Goal: Check status: Check status

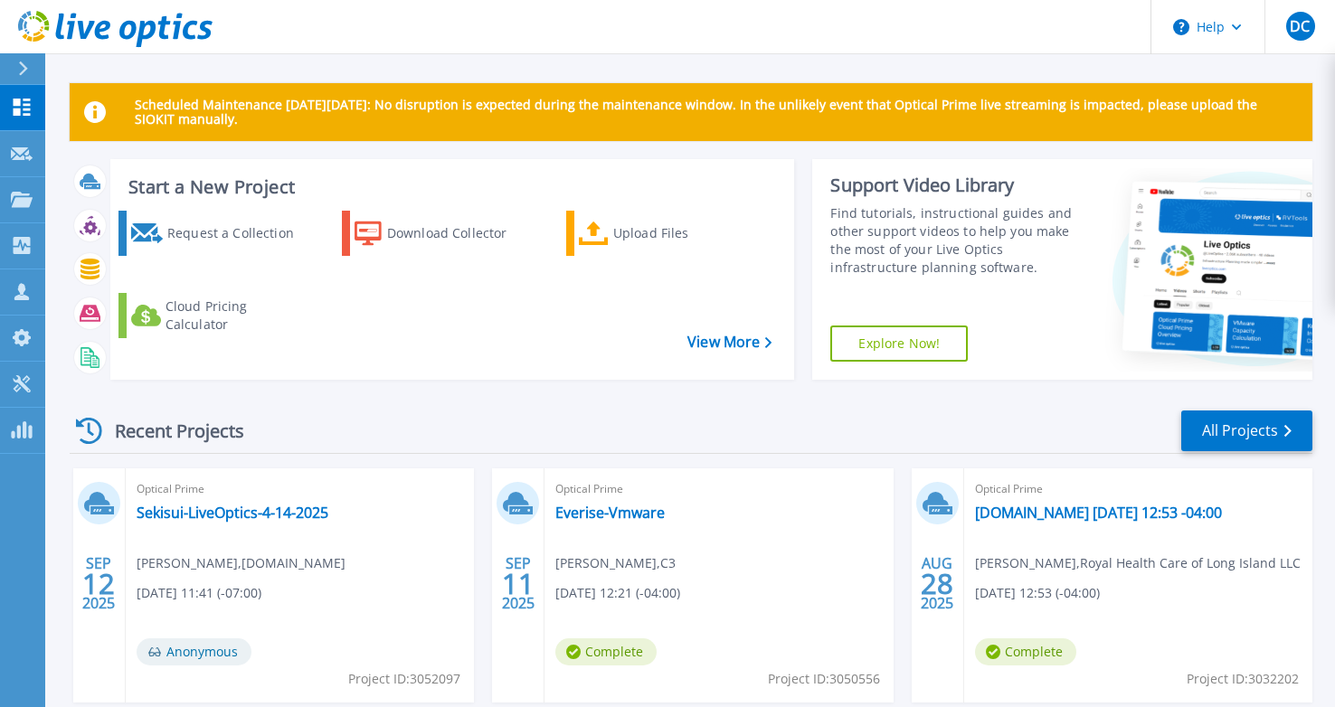
click at [116, 689] on div "SEP 12 2025" at bounding box center [99, 585] width 52 height 234
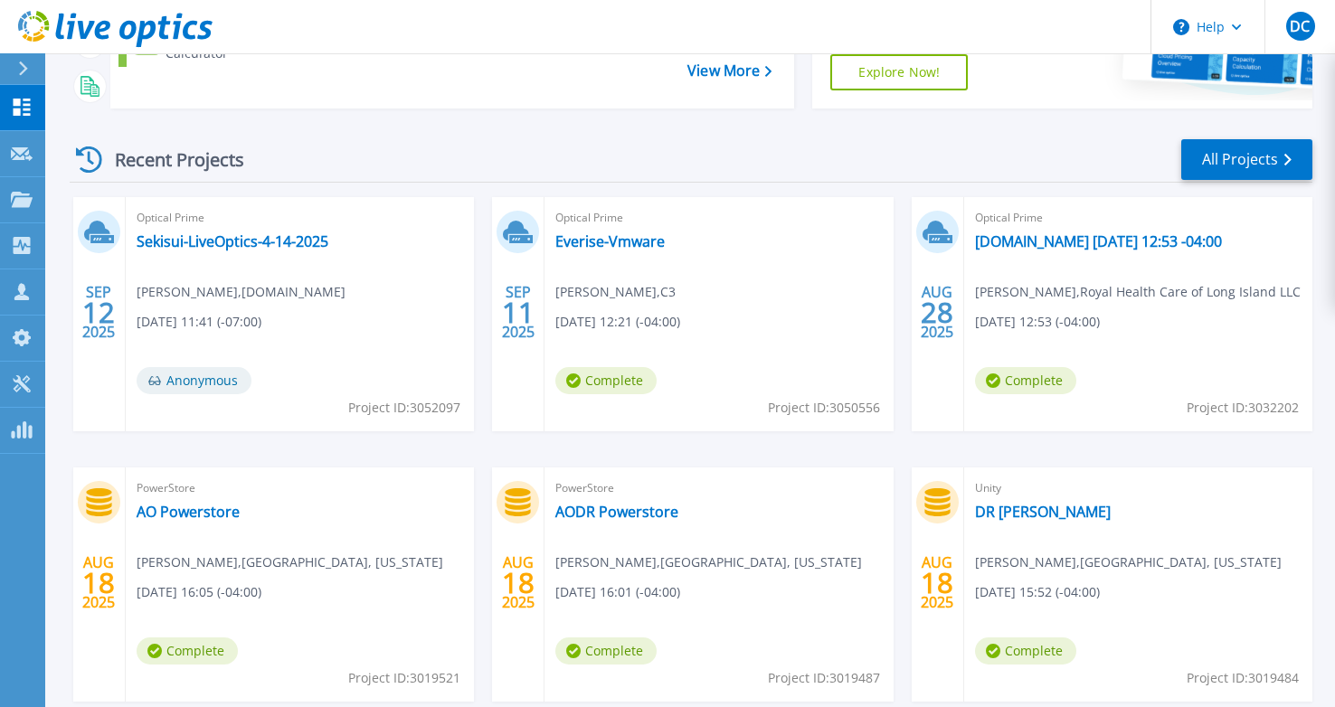
scroll to position [371, 0]
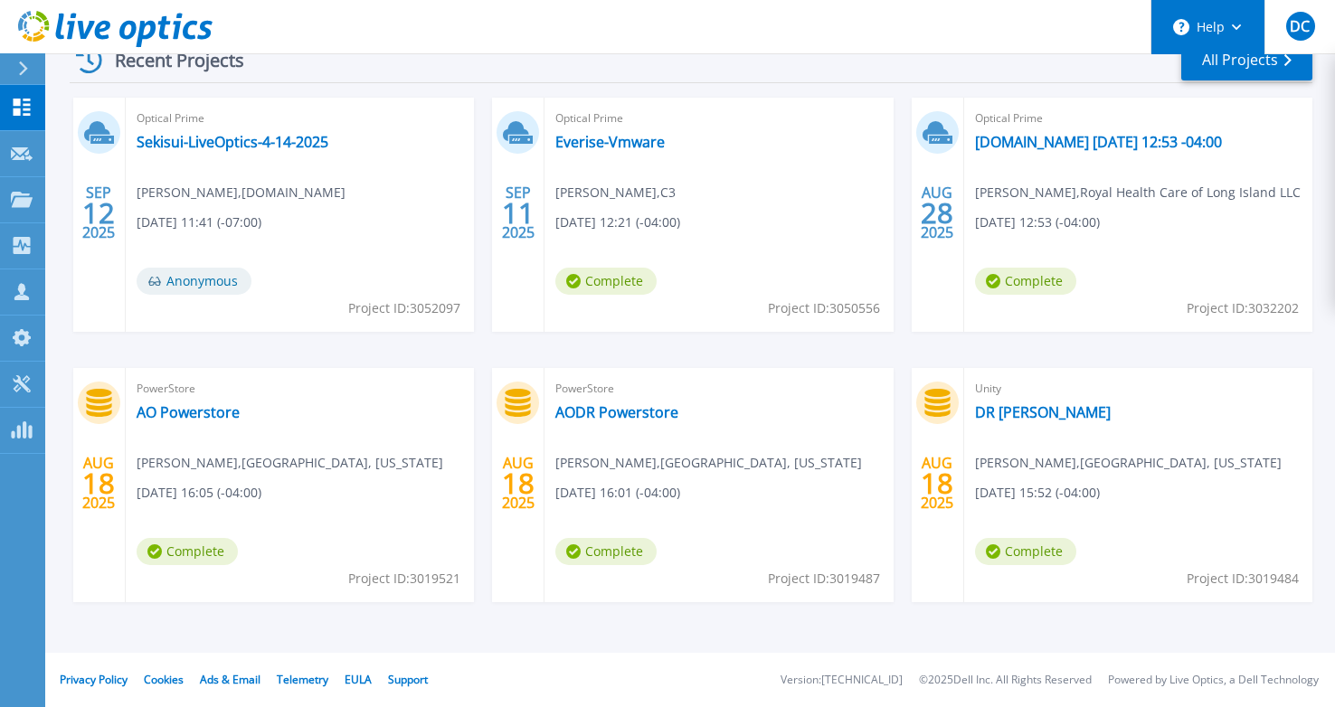
click at [1232, 52] on button "Help" at bounding box center [1207, 27] width 113 height 54
click at [1025, 80] on div "Recent Projects All Projects" at bounding box center [691, 60] width 1243 height 45
click at [1260, 72] on link "All Projects" at bounding box center [1246, 60] width 131 height 41
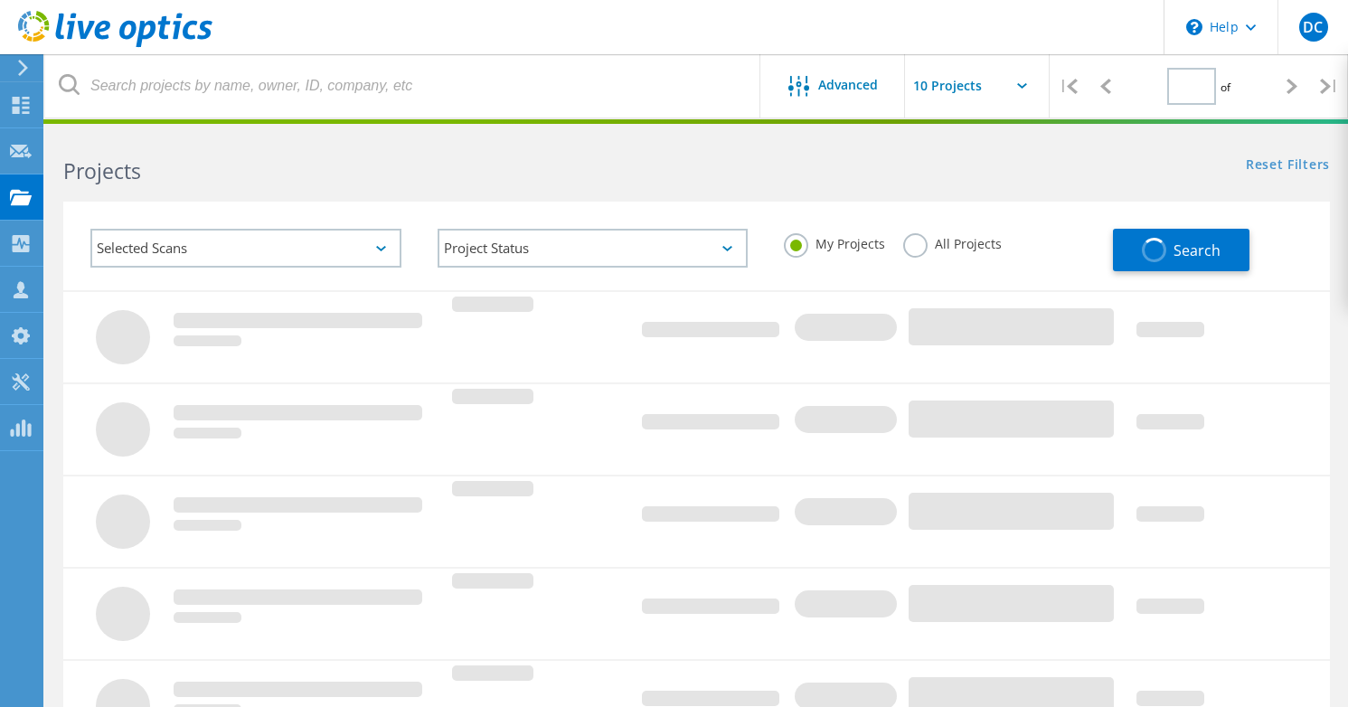
type input "1"
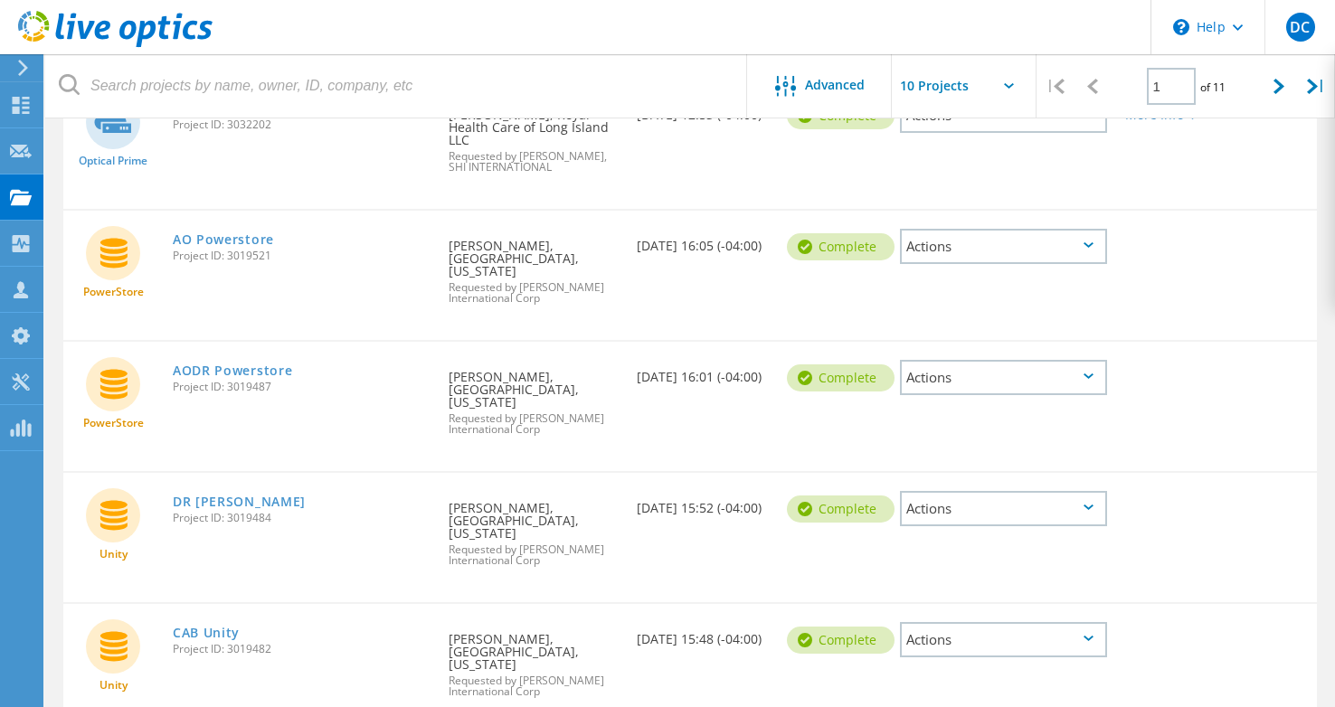
scroll to position [543, 0]
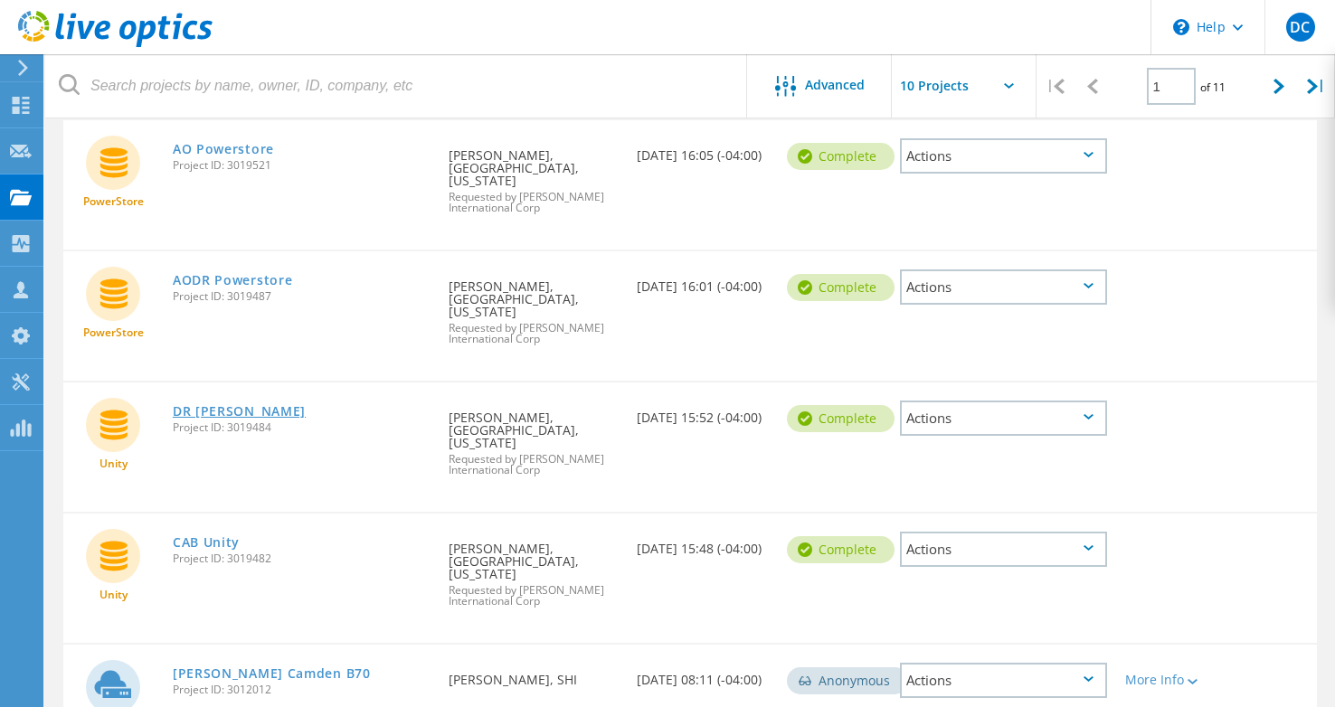
click at [211, 405] on link "DR [PERSON_NAME]" at bounding box center [239, 411] width 133 height 13
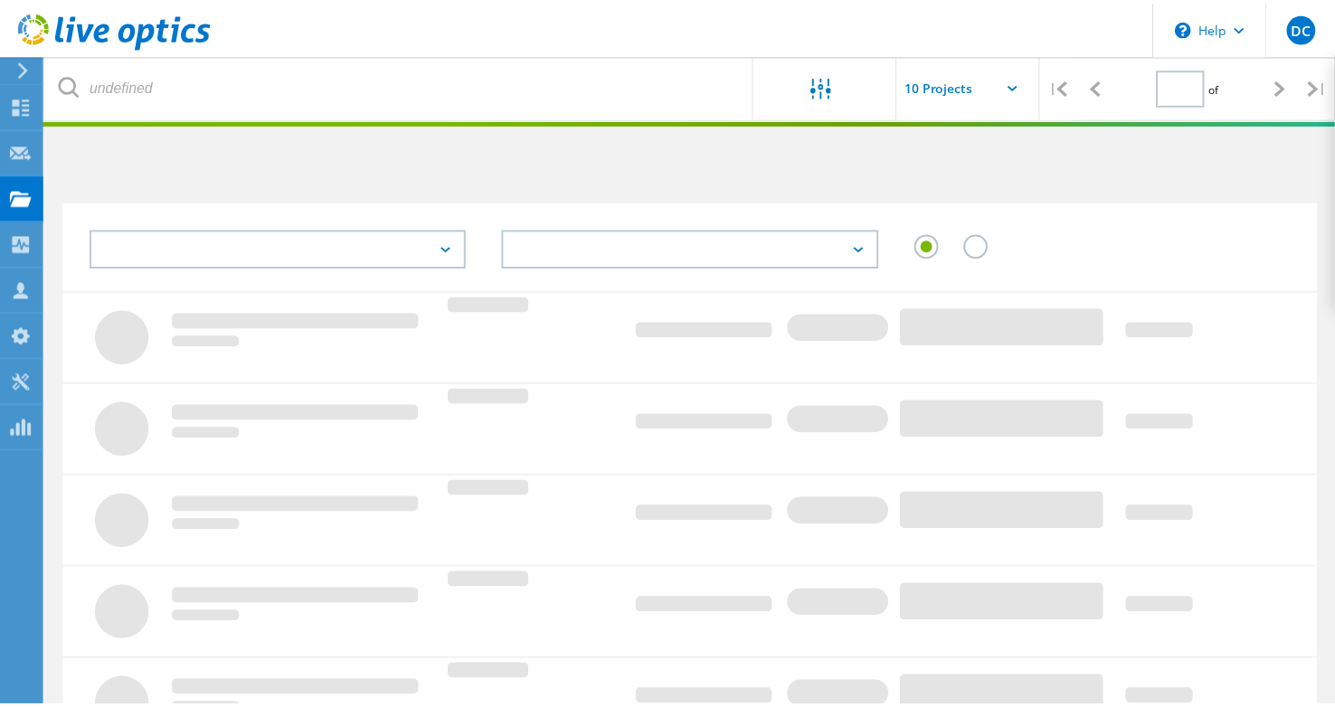
scroll to position [543, 0]
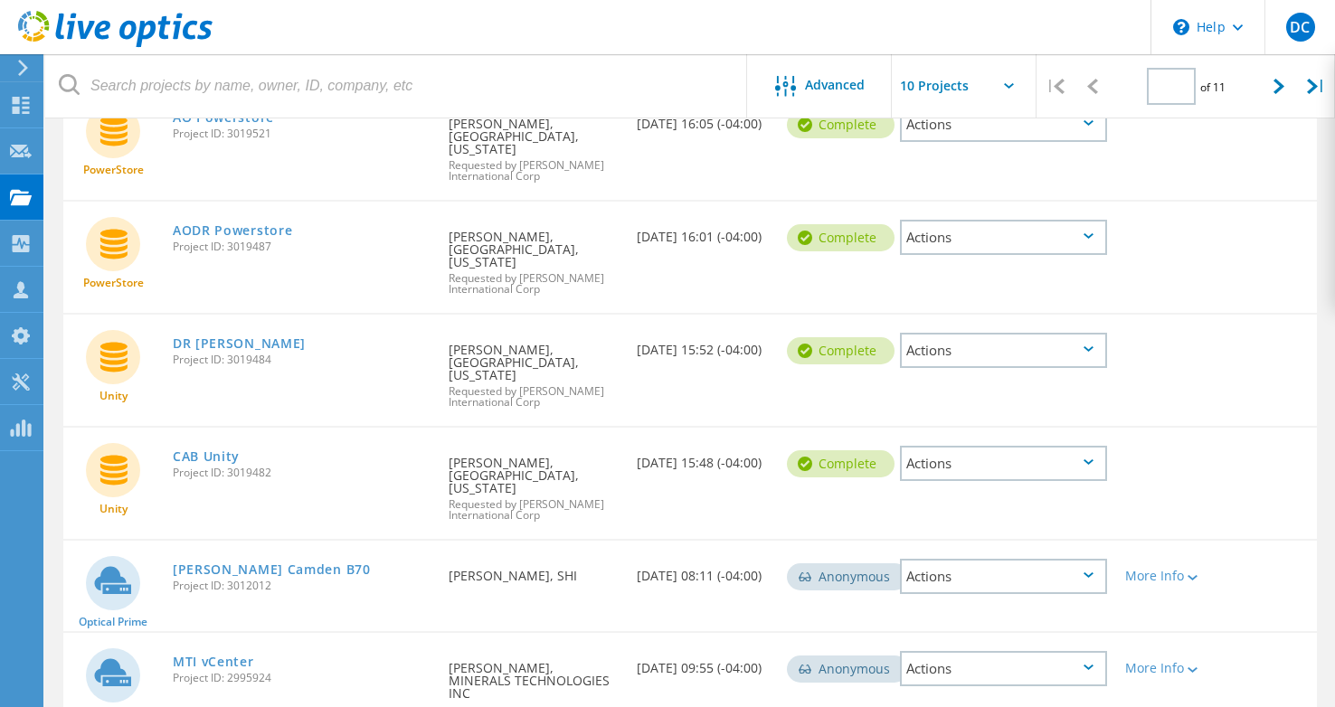
type input "1"
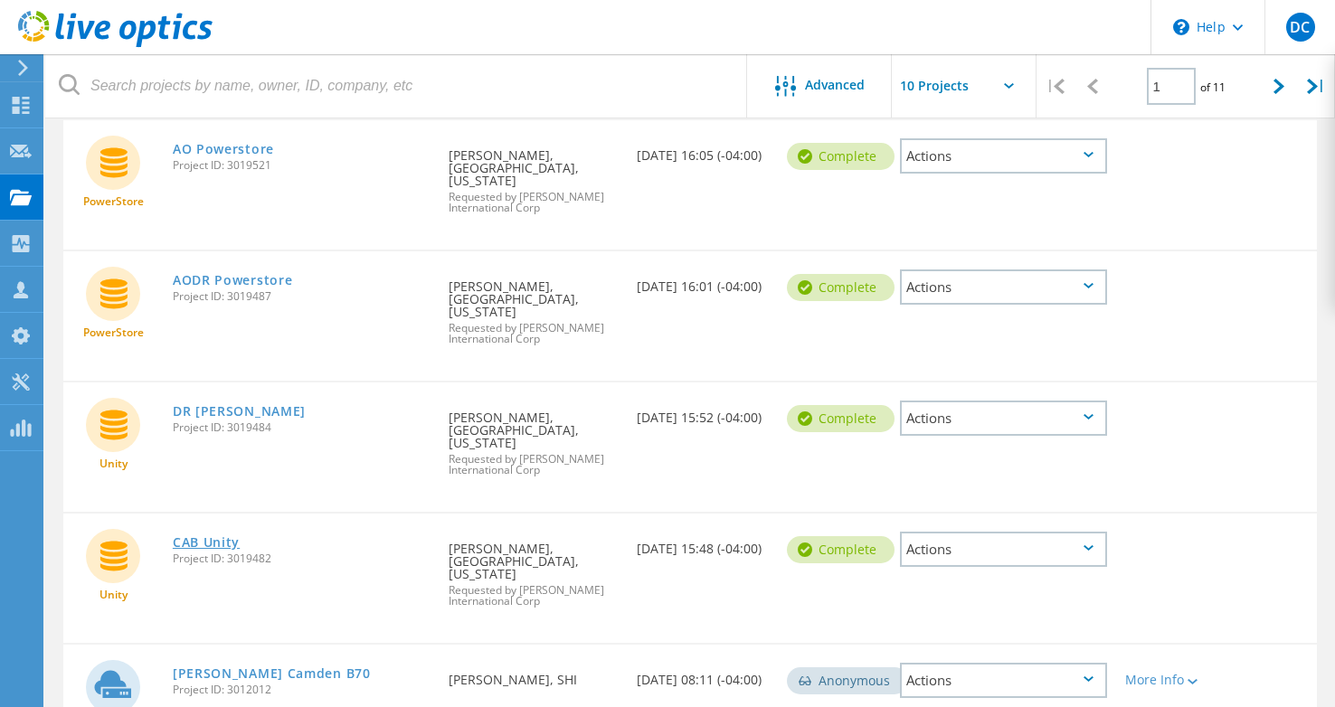
click at [224, 536] on link "CAB Unity" at bounding box center [206, 542] width 67 height 13
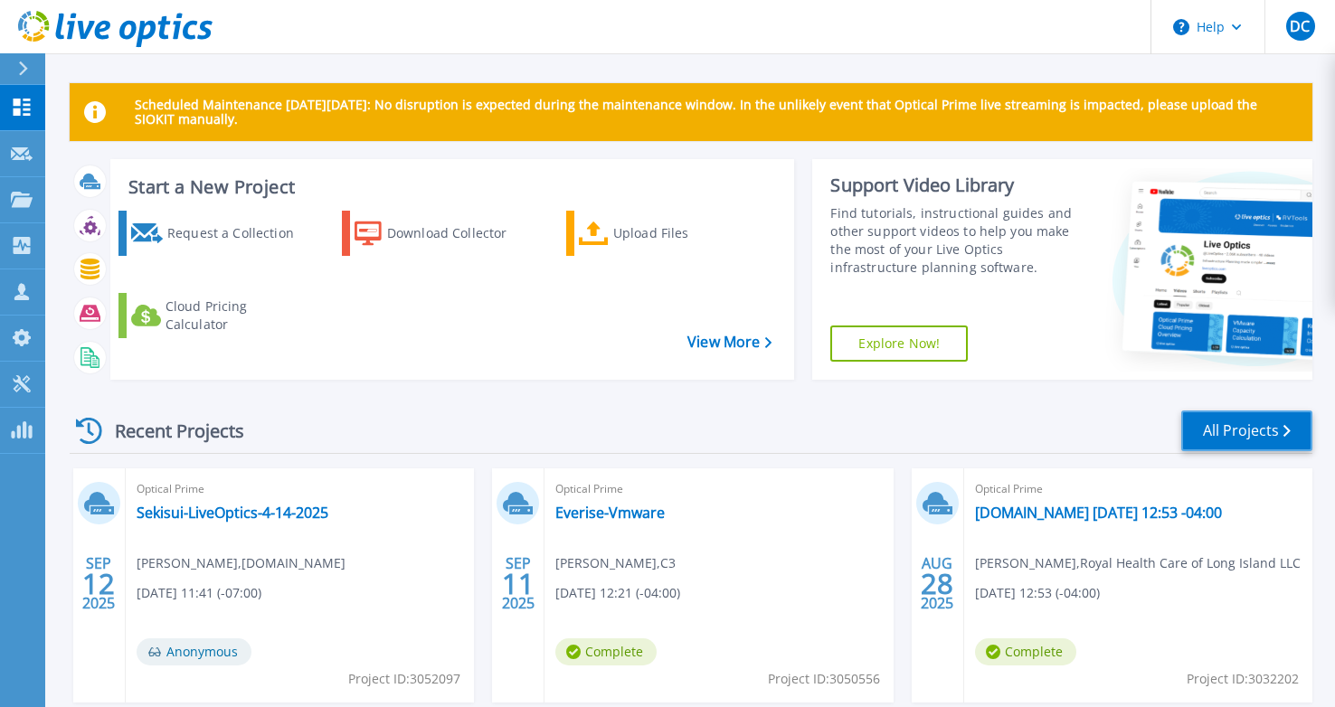
click at [1236, 437] on link "All Projects" at bounding box center [1246, 431] width 131 height 41
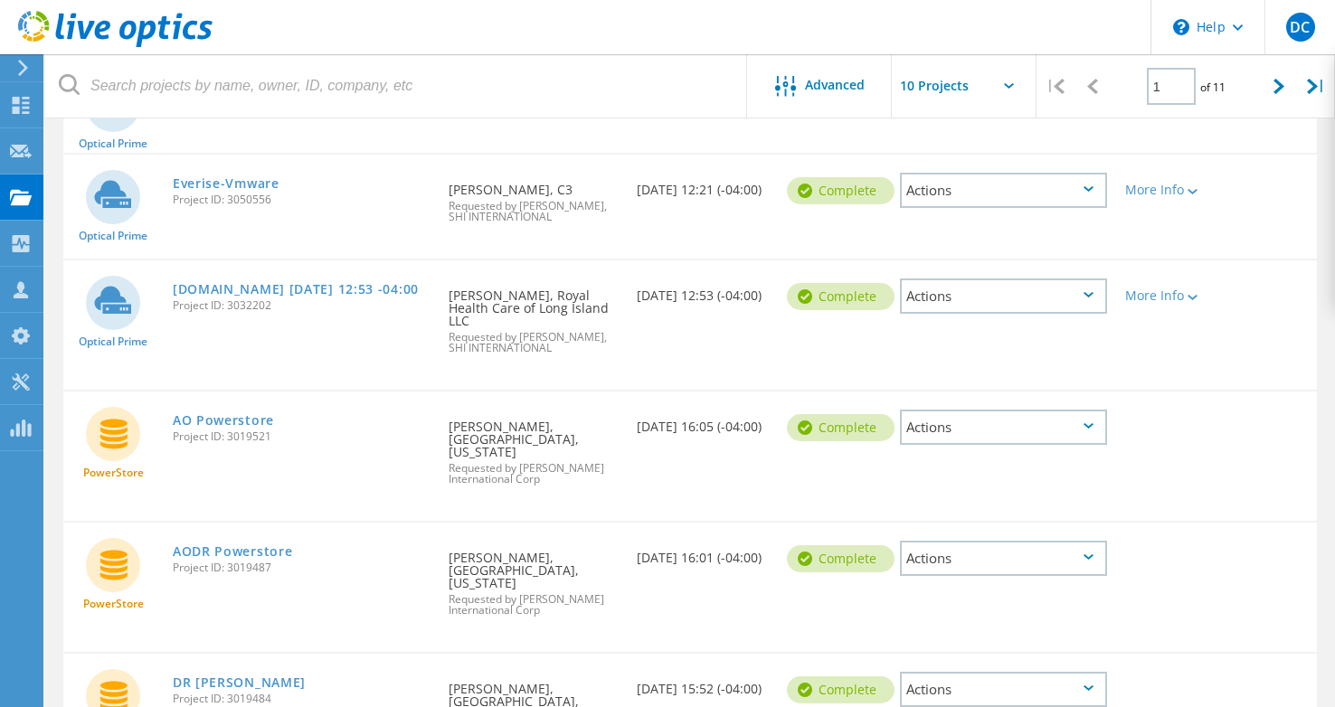
scroll to position [362, 0]
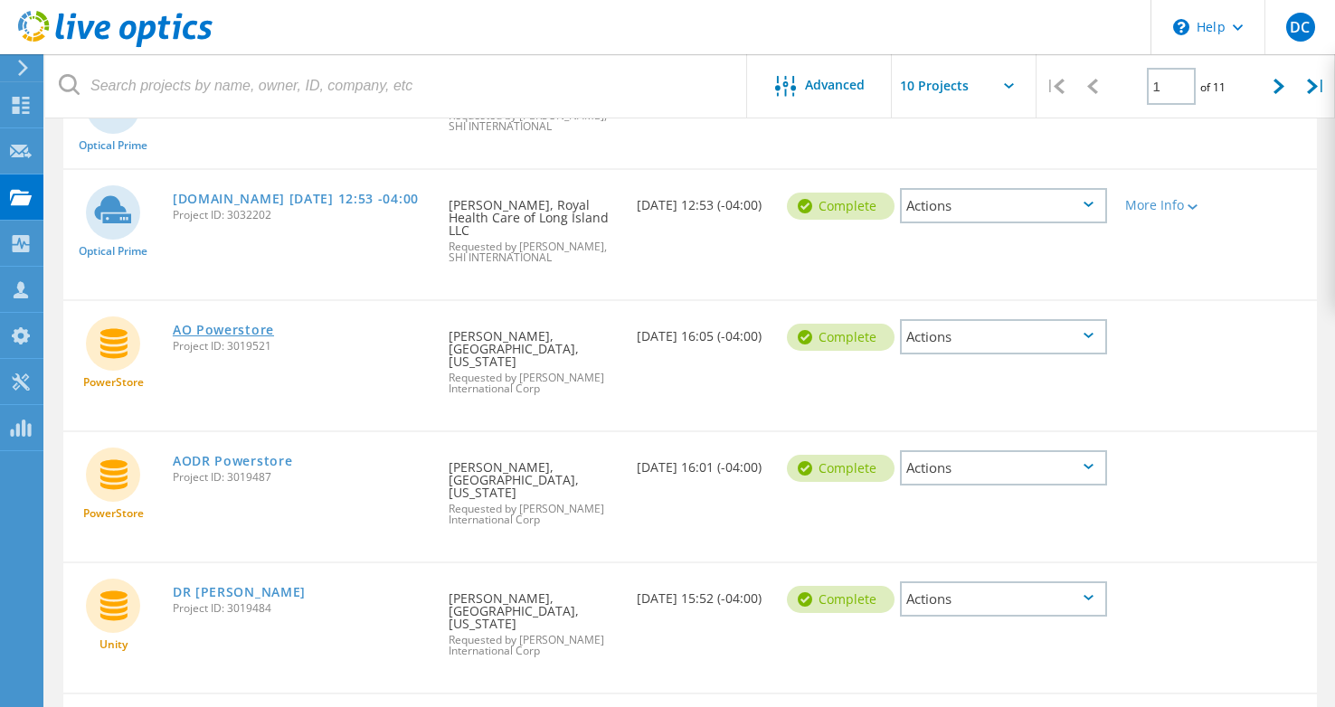
click at [235, 324] on link "AO Powerstore" at bounding box center [223, 330] width 101 height 13
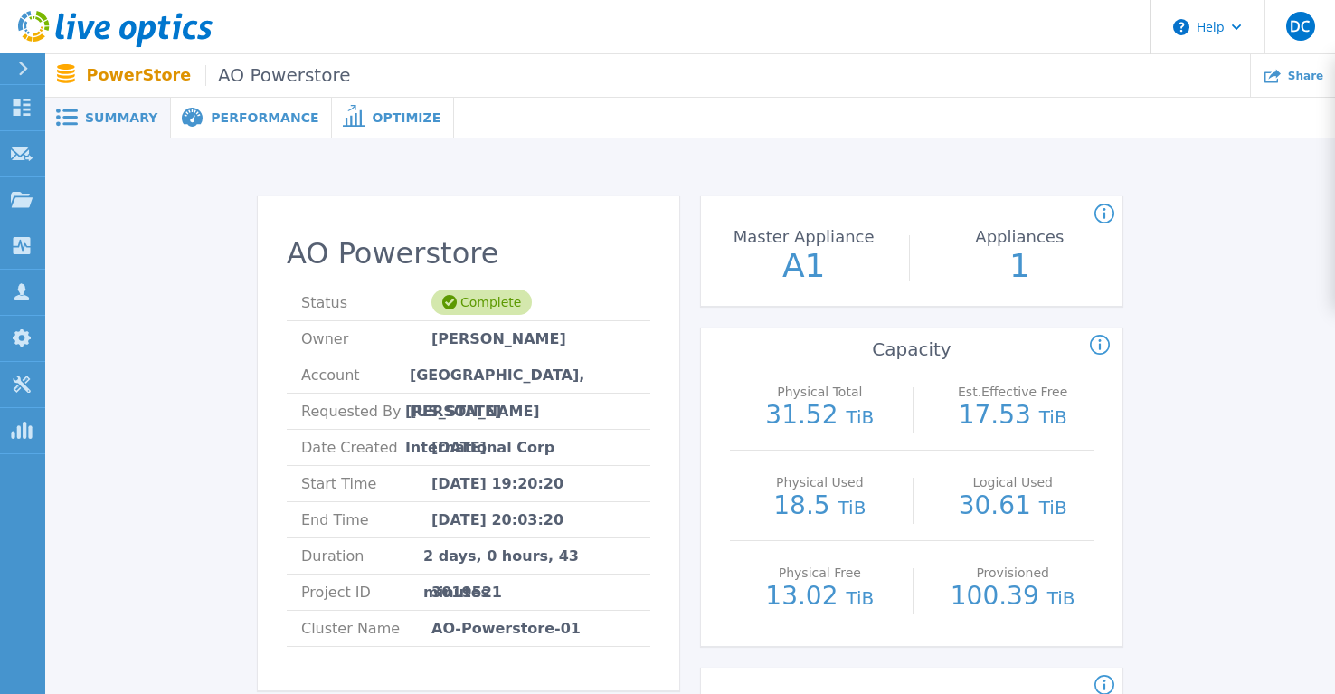
click at [237, 118] on span "Performance" at bounding box center [265, 117] width 108 height 13
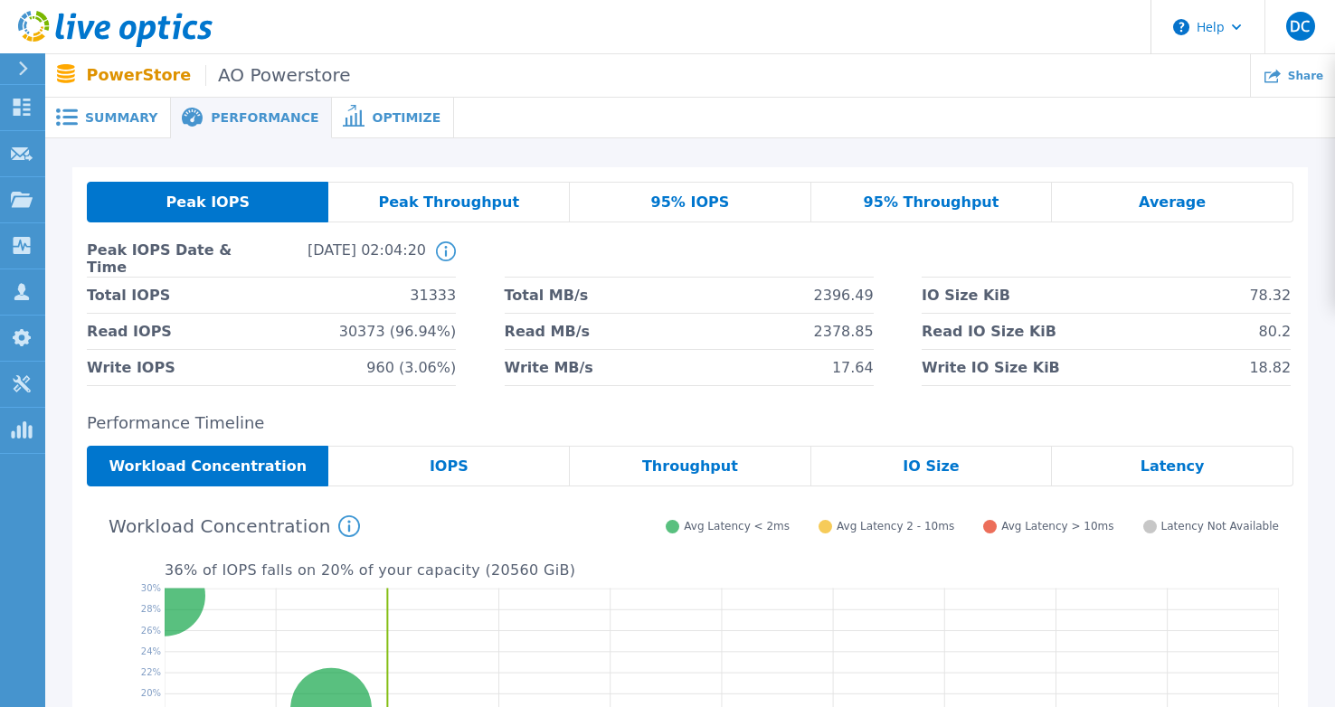
click at [372, 112] on span "Optimize" at bounding box center [406, 117] width 69 height 13
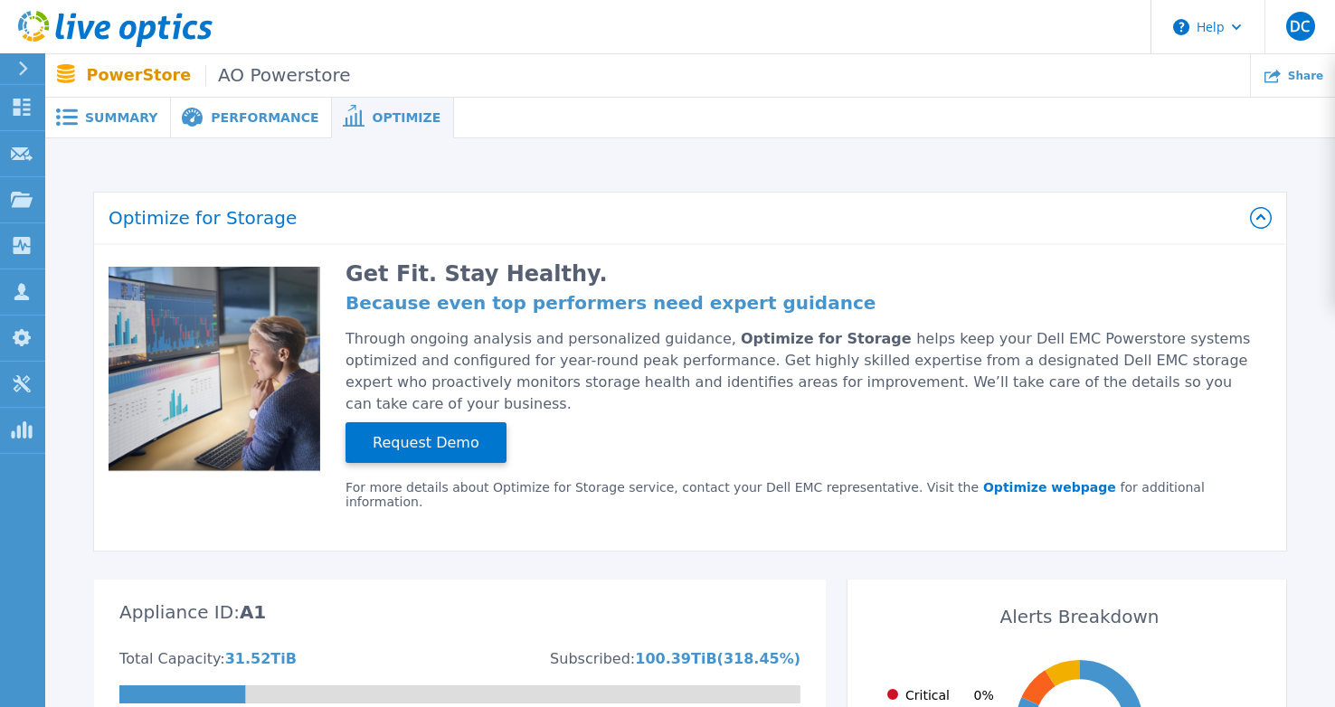
click at [118, 115] on span "Summary" at bounding box center [121, 117] width 72 height 13
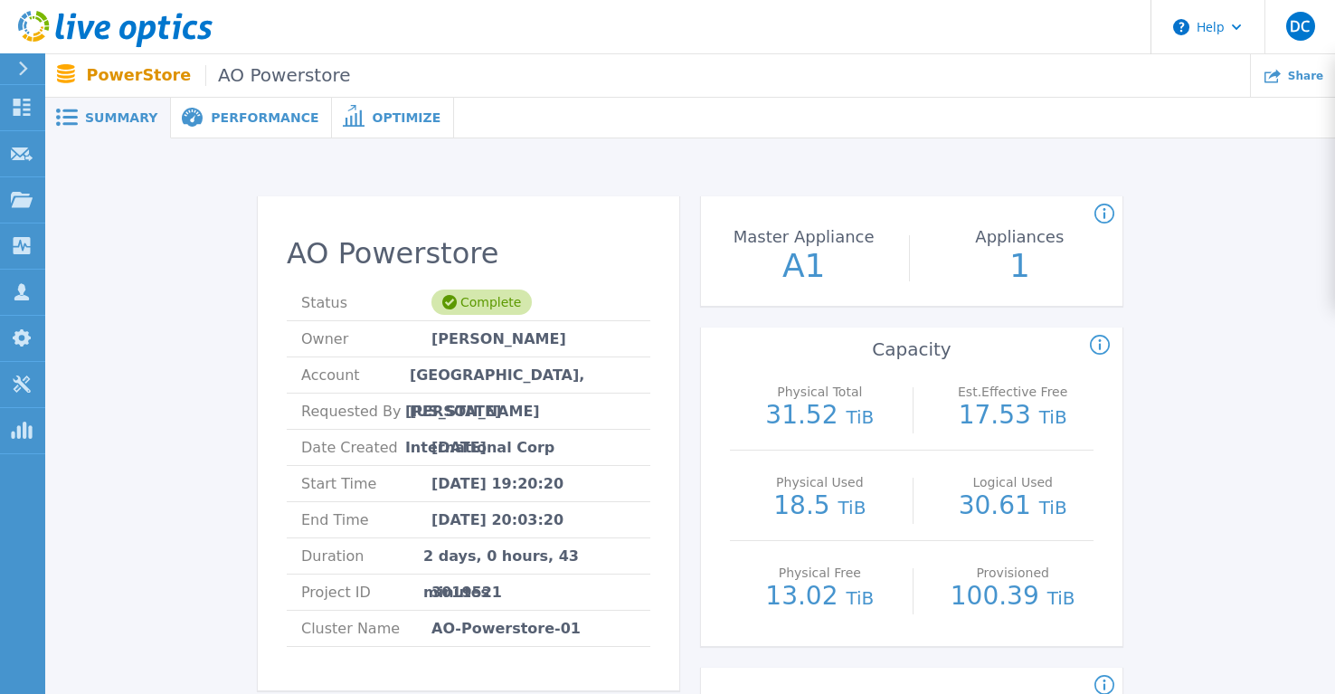
click at [373, 121] on span "Optimize" at bounding box center [406, 117] width 69 height 13
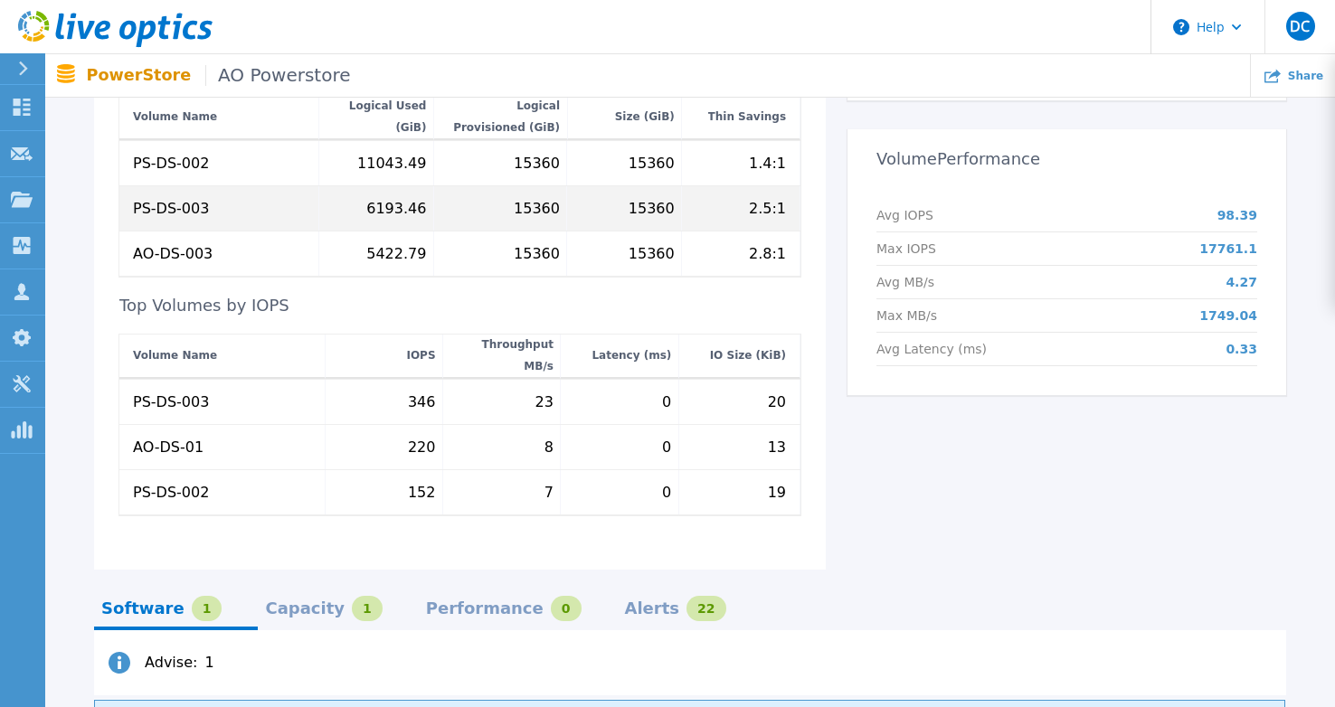
scroll to position [884, 0]
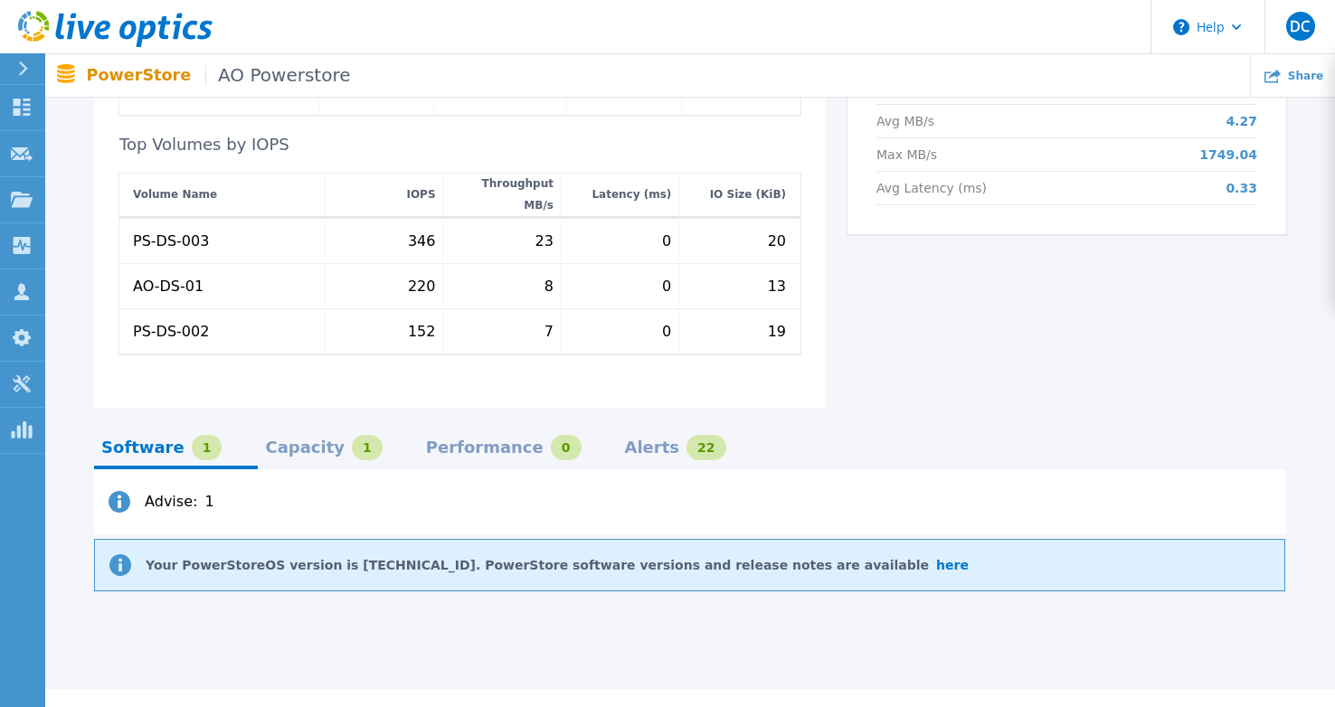
click at [287, 440] on div "Capacity" at bounding box center [305, 447] width 80 height 14
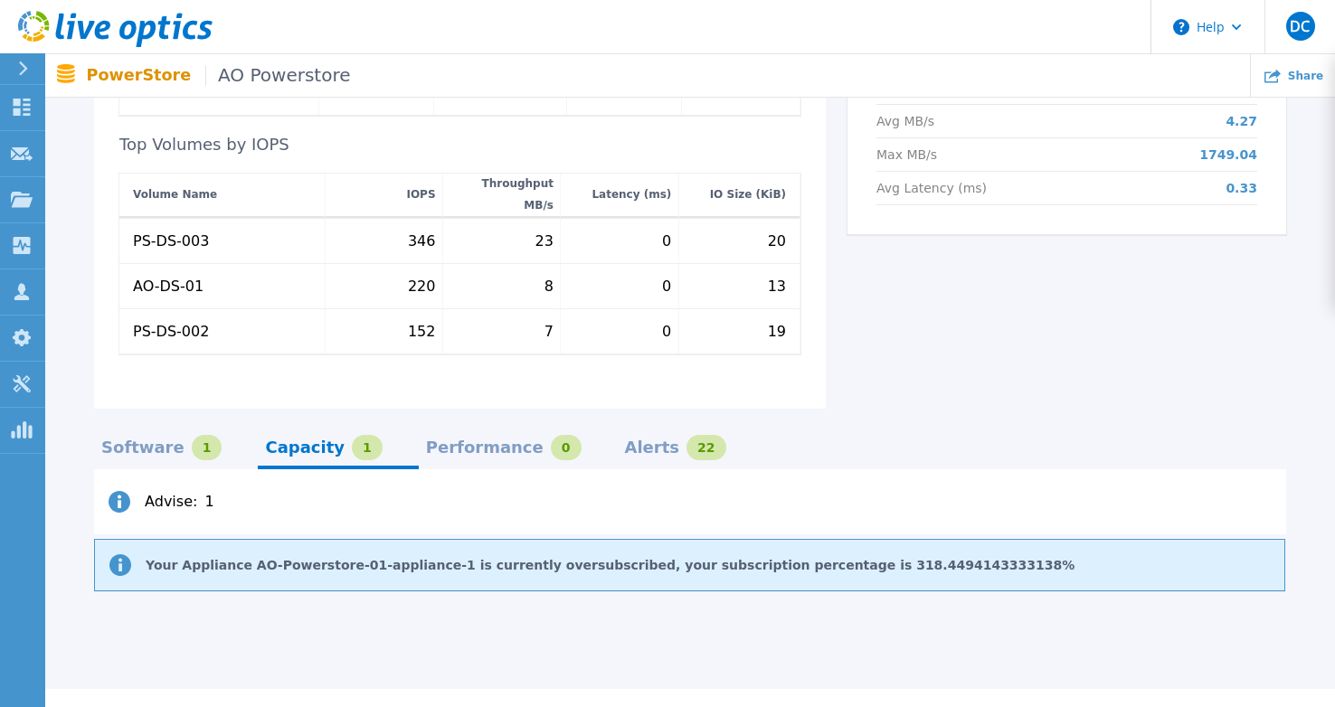
click at [368, 438] on div "Capacity 1" at bounding box center [338, 454] width 160 height 32
click at [426, 440] on div "Performance" at bounding box center [485, 447] width 118 height 14
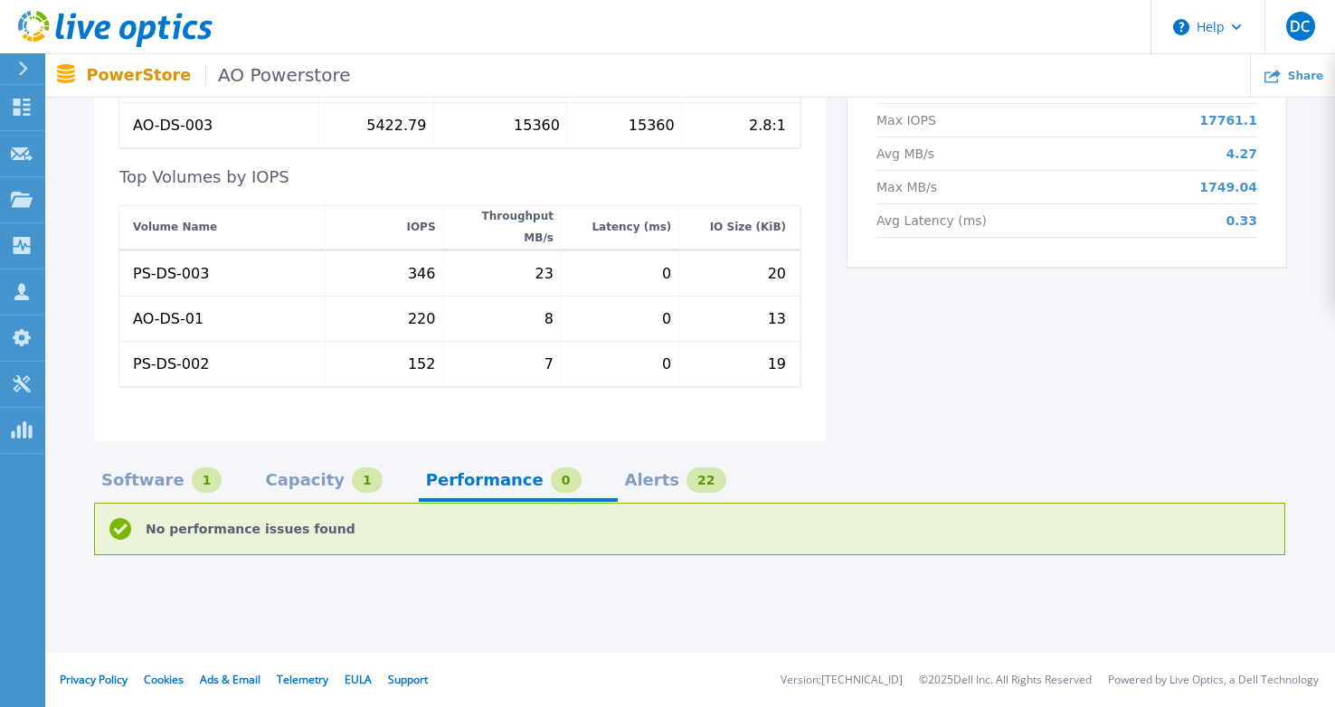
scroll to position [816, 0]
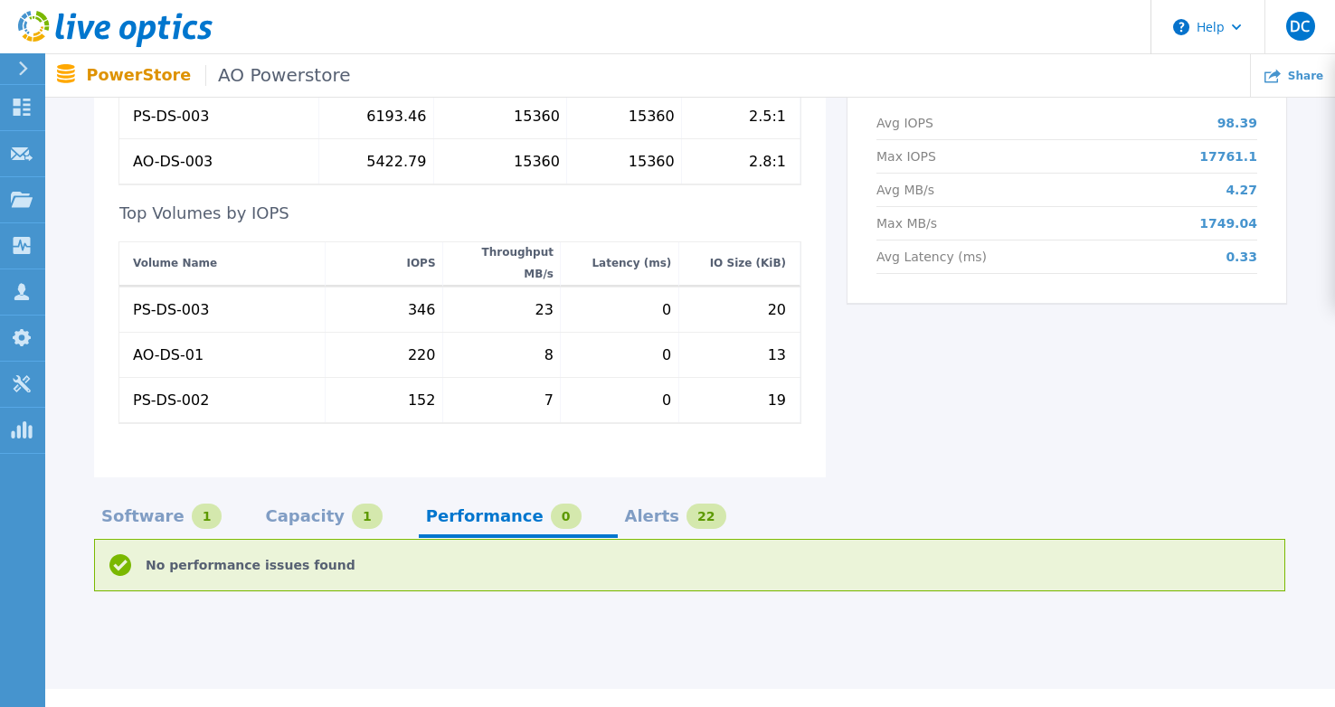
click at [625, 509] on div "Alerts" at bounding box center [652, 516] width 55 height 14
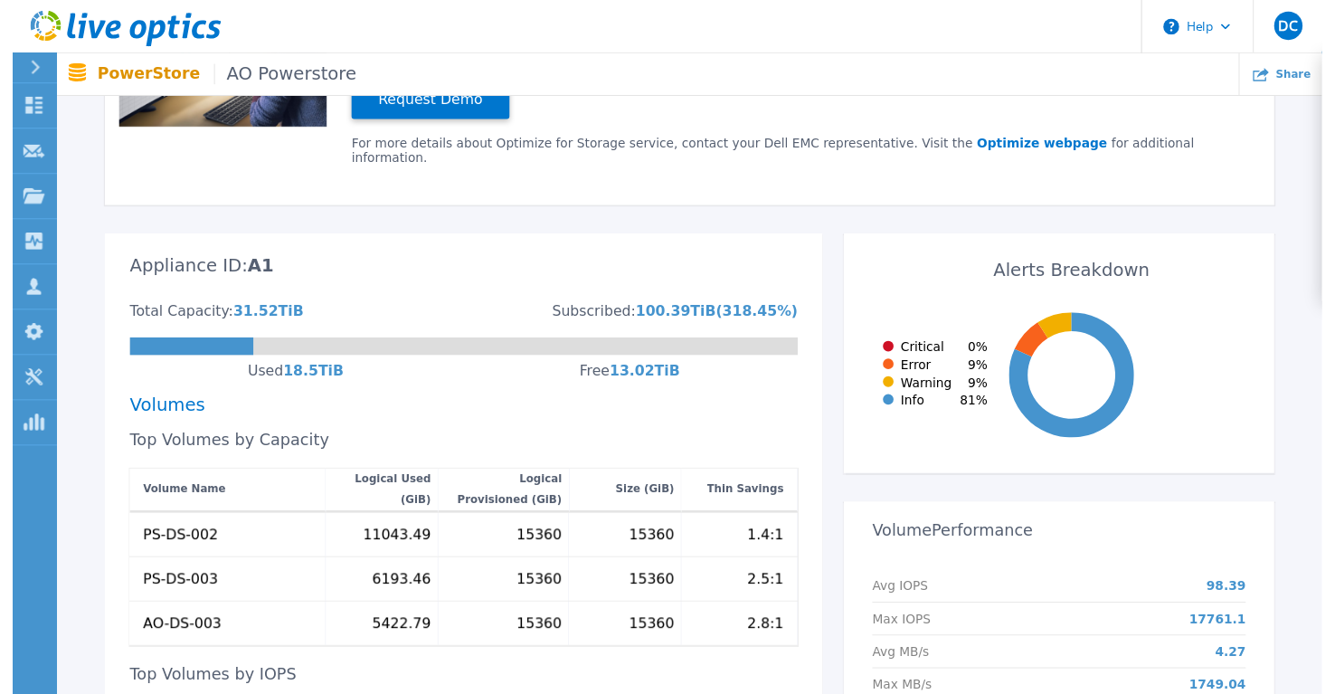
scroll to position [0, 0]
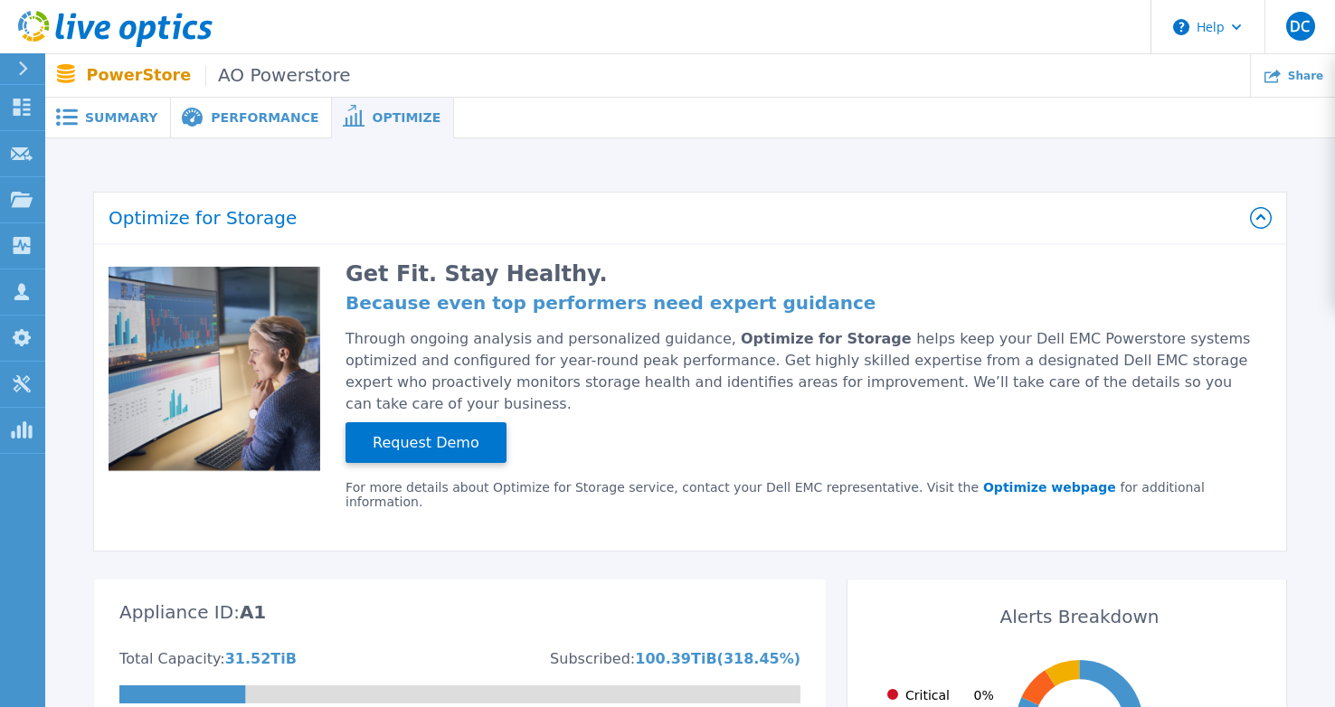
click at [123, 116] on span "Summary" at bounding box center [121, 117] width 72 height 13
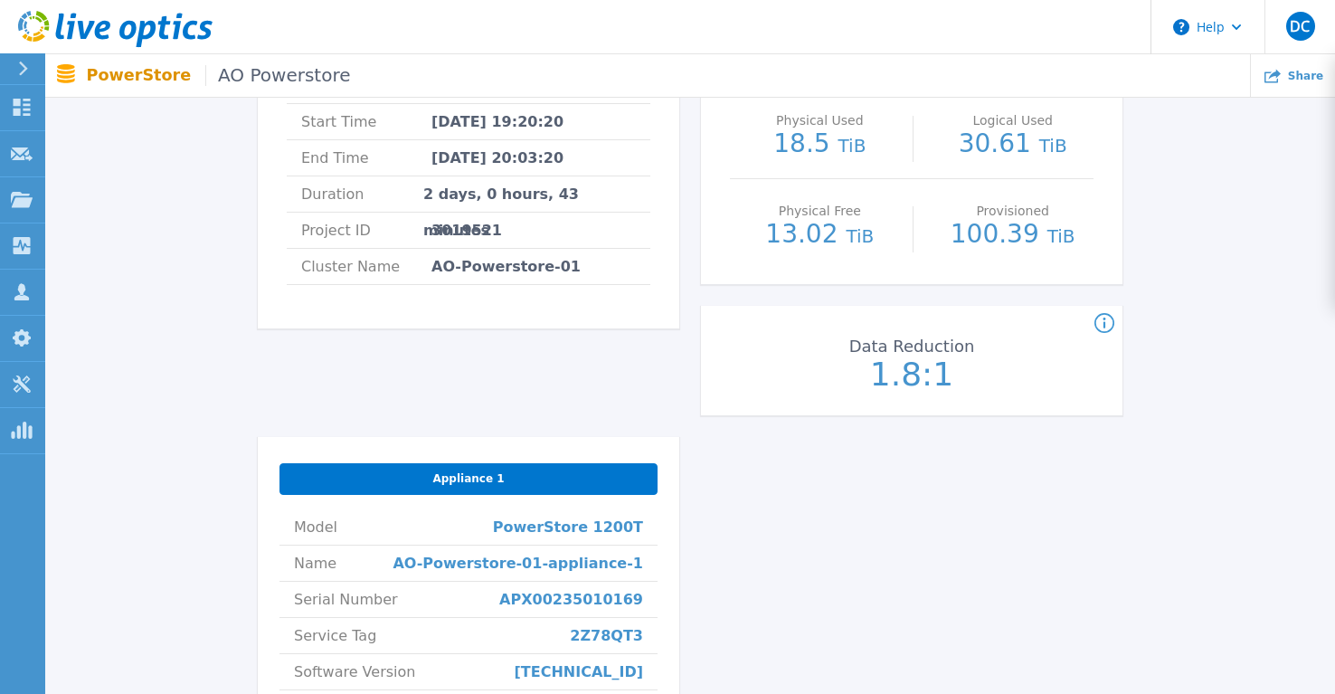
scroll to position [633, 0]
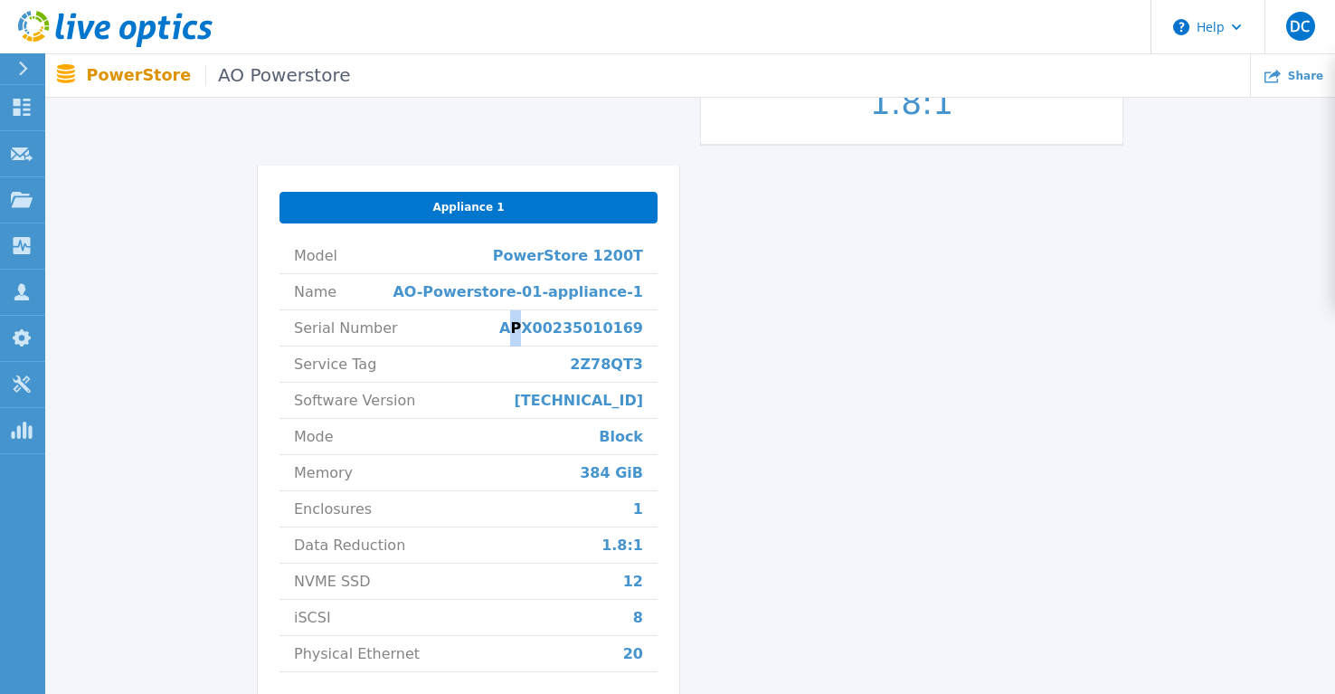
drag, startPoint x: 540, startPoint y: 332, endPoint x: 553, endPoint y: 331, distance: 13.6
click at [553, 331] on span "APX00235010169" at bounding box center [571, 327] width 144 height 35
drag, startPoint x: 534, startPoint y: 332, endPoint x: 630, endPoint y: 330, distance: 96.8
click at [642, 331] on span "APX00235010169" at bounding box center [571, 327] width 144 height 35
copy span "APX00235010169"
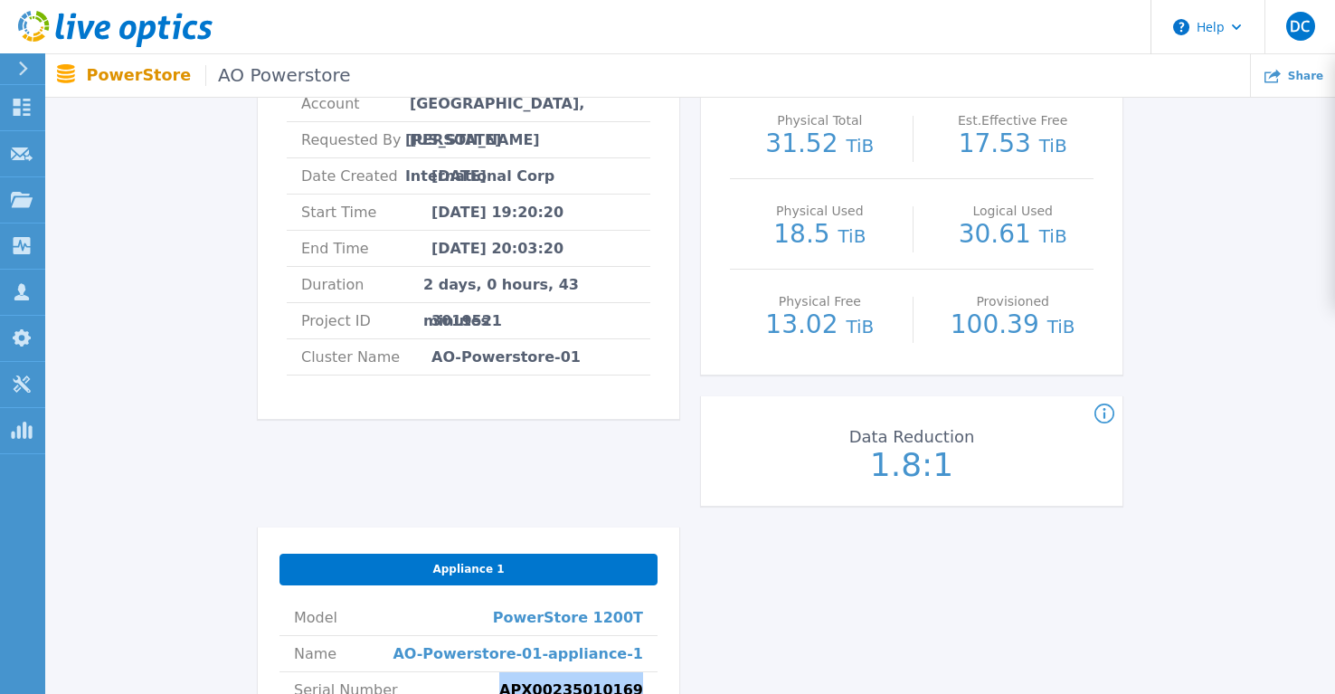
scroll to position [0, 0]
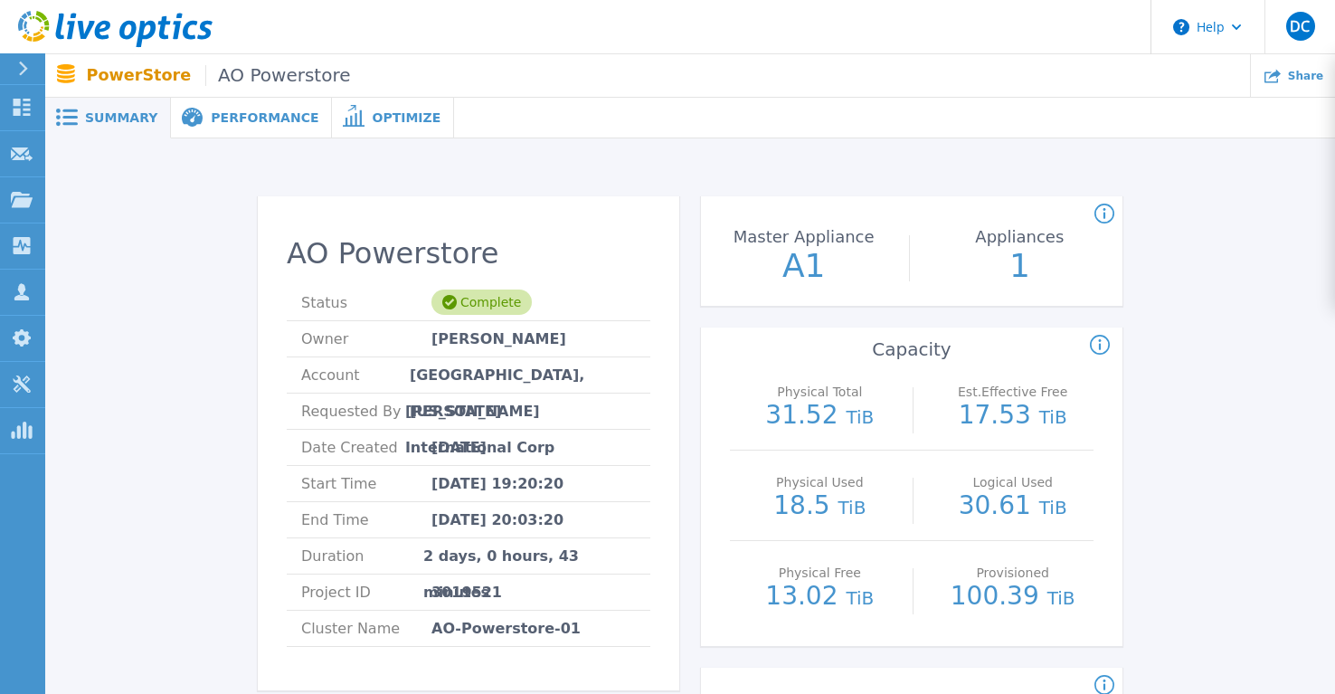
click at [997, 683] on div "Data Reduction for the PowerStore cluster." at bounding box center [904, 686] width 421 height 22
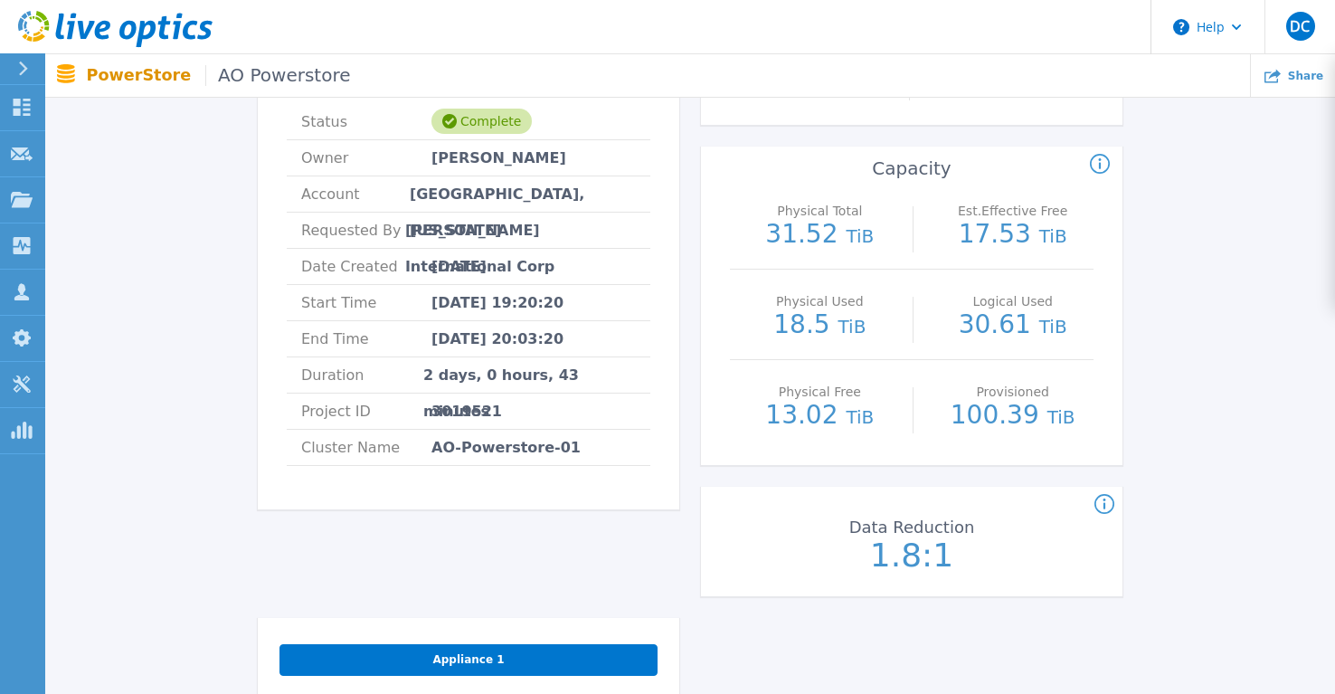
scroll to position [452, 0]
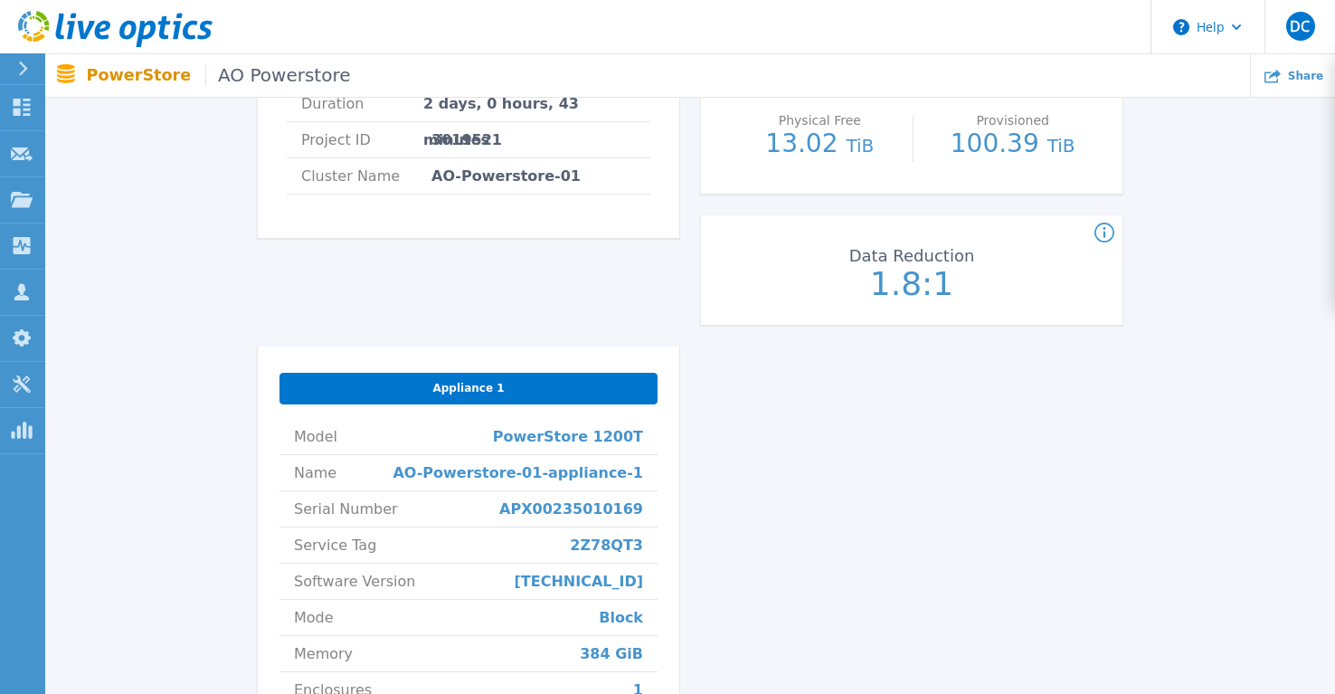
click at [904, 579] on div "AO Powerstore Status Complete Owner John Stefani Account MIDDLESEX COUNTY, NEW …" at bounding box center [690, 323] width 865 height 1159
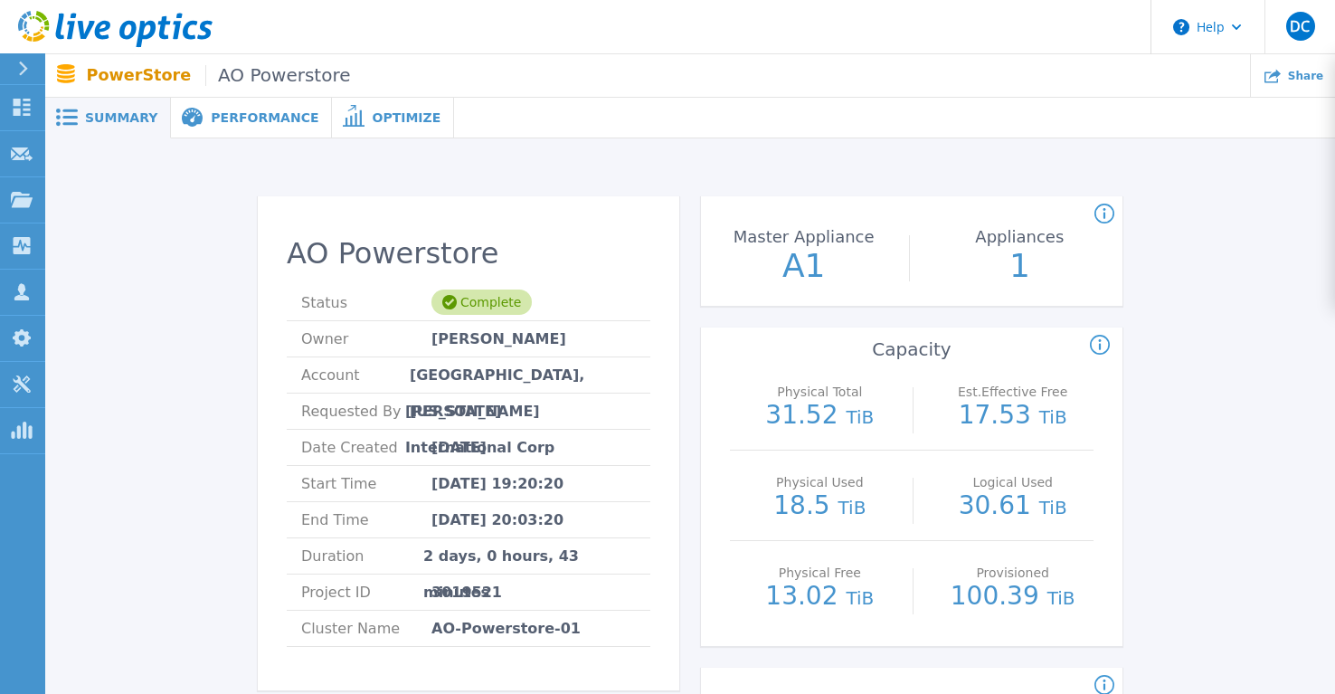
click at [871, 651] on div "Count of appliances and the Master Appliance in the PowerStore cluster. Master …" at bounding box center [911, 497] width 421 height 602
